Goal: Find specific page/section: Find specific page/section

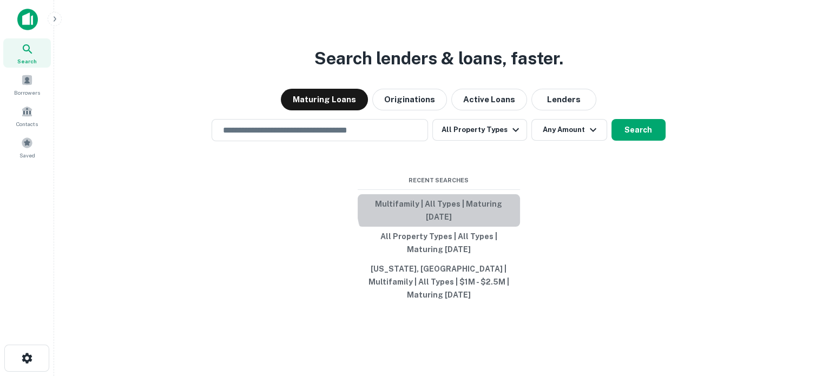
click at [444, 214] on button "Multifamily | All Types | Maturing In 1 Year" at bounding box center [439, 210] width 162 height 32
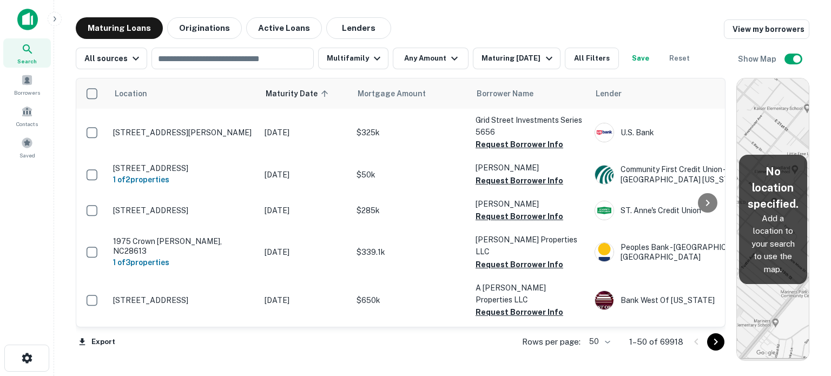
drag, startPoint x: 656, startPoint y: 243, endPoint x: 801, endPoint y: 235, distance: 144.7
click at [801, 235] on div "Location Maturity Date sorted ascending Mortgage Amount Borrower Name Lender Pu…" at bounding box center [443, 215] width 734 height 292
click at [41, 79] on div "Borrowers" at bounding box center [27, 84] width 48 height 29
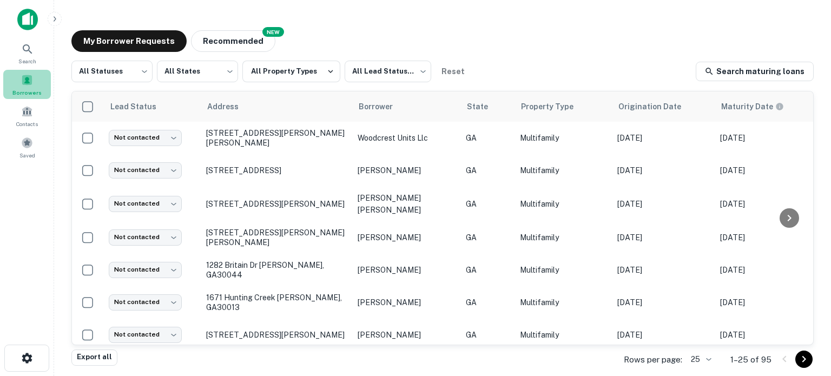
click at [33, 88] on span "Borrowers" at bounding box center [26, 92] width 29 height 9
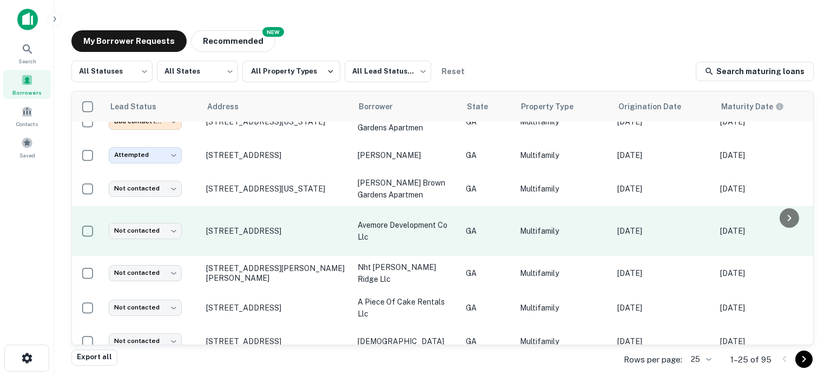
scroll to position [647, 0]
